Goal: Information Seeking & Learning: Find specific page/section

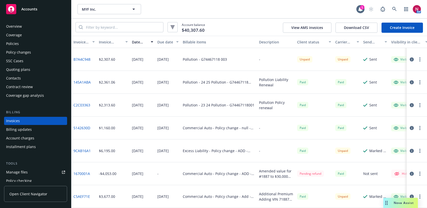
scroll to position [9, 0]
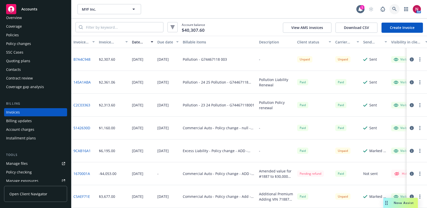
click at [397, 8] on link at bounding box center [394, 9] width 10 height 10
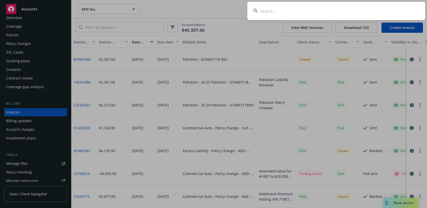
click at [379, 11] on input at bounding box center [336, 11] width 178 height 18
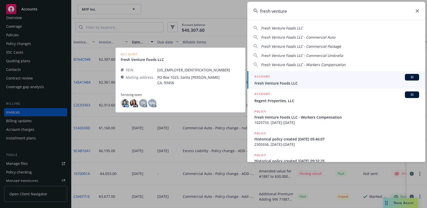
type input "fresh venture"
click at [332, 81] on span "Fresh Venture Foods LLC" at bounding box center [336, 83] width 165 height 5
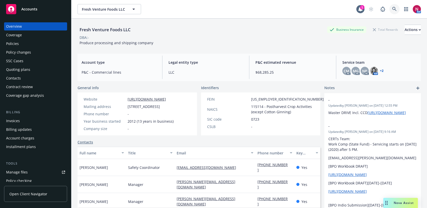
click at [395, 8] on icon at bounding box center [394, 9] width 5 height 5
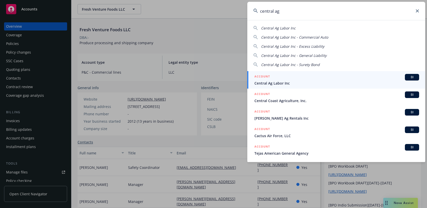
type input "central ag"
click at [361, 81] on span "Central Ag Labor Inc" at bounding box center [336, 83] width 165 height 5
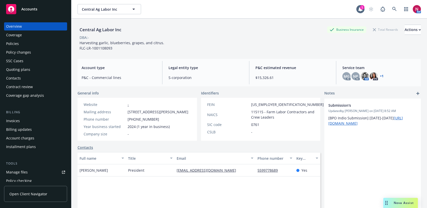
click at [39, 43] on div "Policies" at bounding box center [35, 44] width 59 height 8
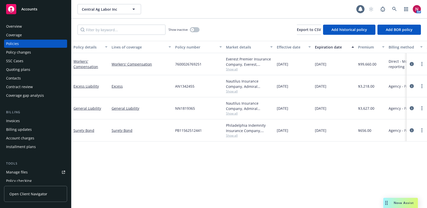
click at [199, 33] on div "Show inactive" at bounding box center [183, 30] width 31 height 10
click at [196, 30] on button "button" at bounding box center [195, 29] width 10 height 5
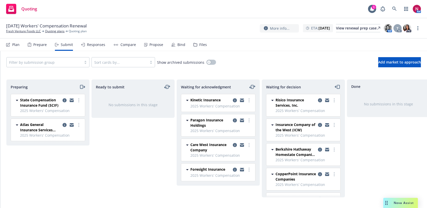
scroll to position [107, 0]
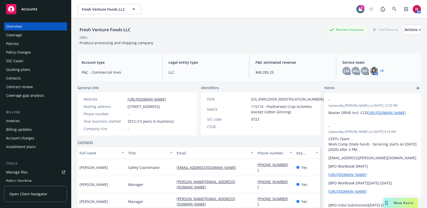
click at [12, 43] on div "Policies" at bounding box center [12, 44] width 13 height 8
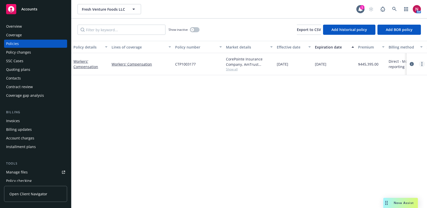
click at [420, 63] on link "more" at bounding box center [422, 64] width 6 height 6
click at [389, 135] on link "Copy logging email" at bounding box center [395, 135] width 60 height 10
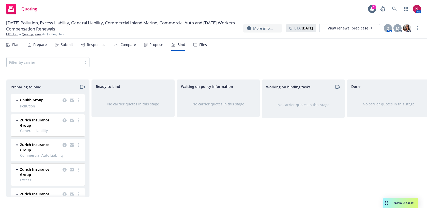
click at [198, 48] on div "Files" at bounding box center [199, 45] width 13 height 12
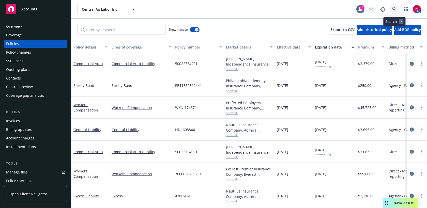
click at [394, 9] on icon at bounding box center [394, 9] width 5 height 5
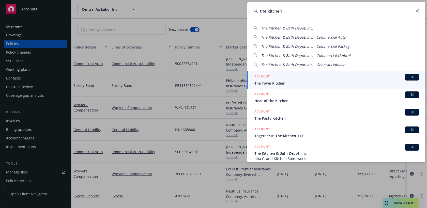
click at [298, 26] on span "The Kitchen & Bath Depot, Inc." at bounding box center [287, 28] width 52 height 5
type input "The Kitchen & Bath Depot, Inc."
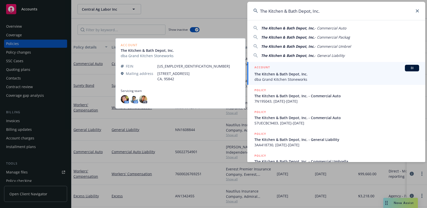
click at [293, 77] on span "dba Grand Kitchen Stoneworks" at bounding box center [336, 79] width 165 height 5
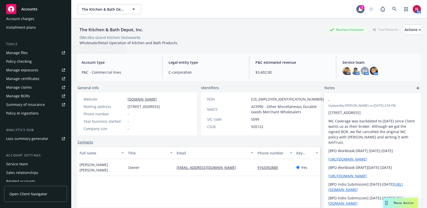
scroll to position [140, 0]
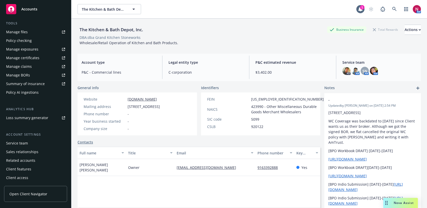
click at [33, 144] on div "Service team" at bounding box center [35, 143] width 59 height 8
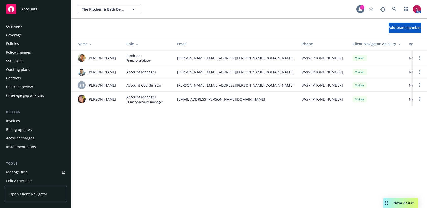
click at [17, 42] on div "Policies" at bounding box center [12, 44] width 13 height 8
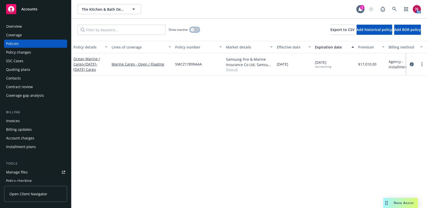
click at [197, 28] on button "button" at bounding box center [195, 29] width 10 height 5
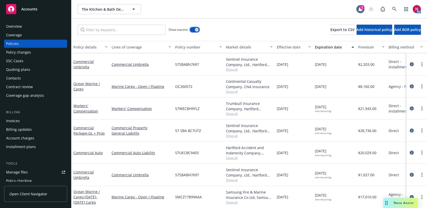
scroll to position [490, 0]
click at [86, 111] on link "Workers' Compensation" at bounding box center [85, 108] width 25 height 10
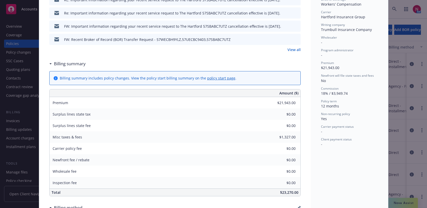
scroll to position [198, 0]
